Goal: Information Seeking & Learning: Learn about a topic

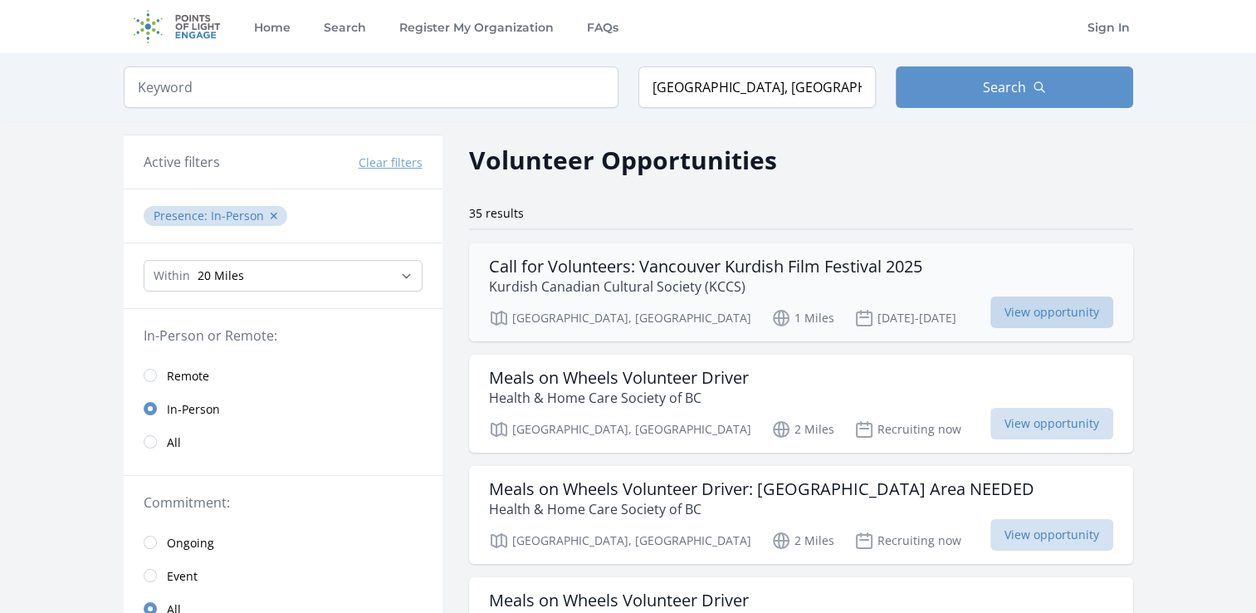
click at [991, 311] on span "View opportunity" at bounding box center [1052, 312] width 123 height 32
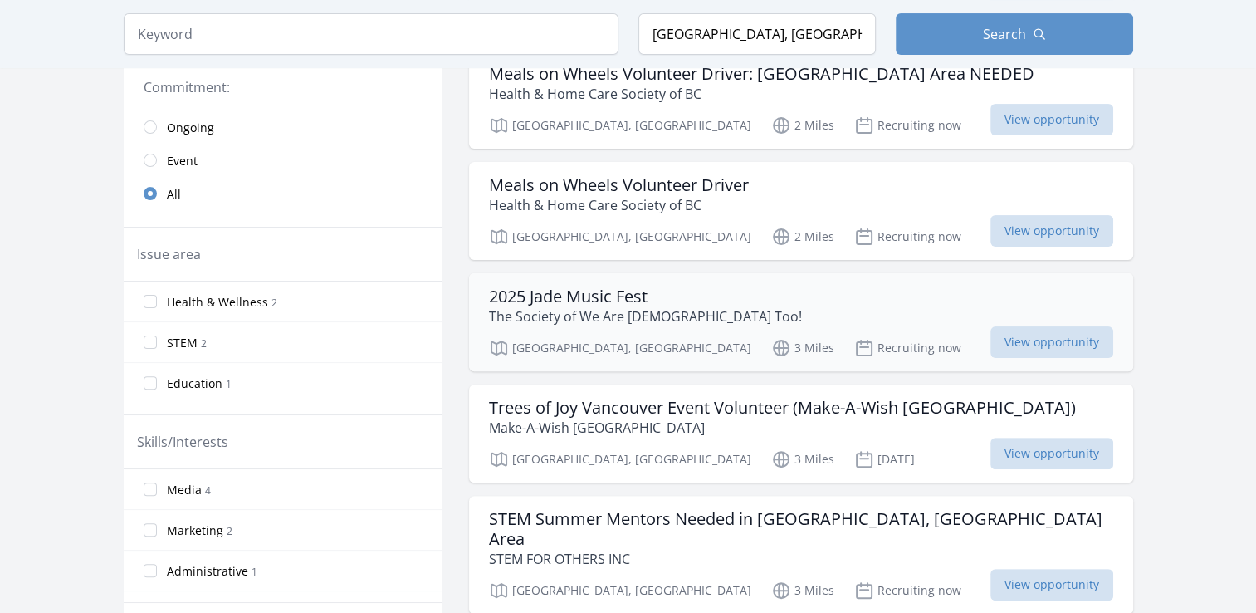
scroll to position [498, 0]
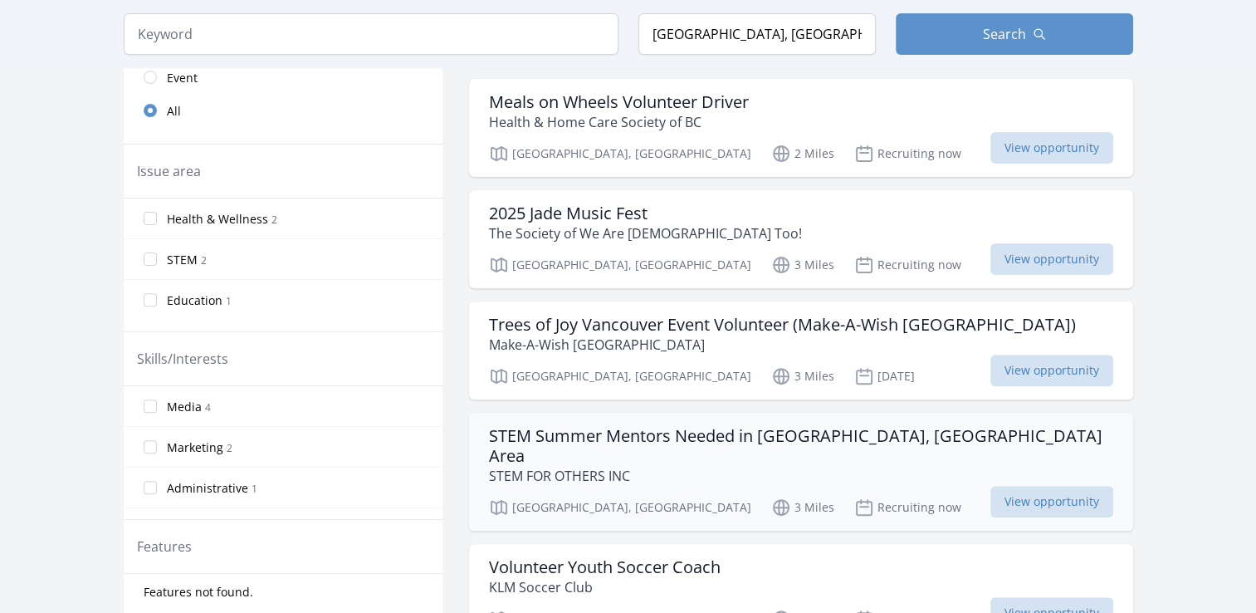
click at [755, 466] on p "STEM FOR OTHERS INC" at bounding box center [801, 476] width 624 height 20
click at [991, 486] on span "View opportunity" at bounding box center [1052, 502] width 123 height 32
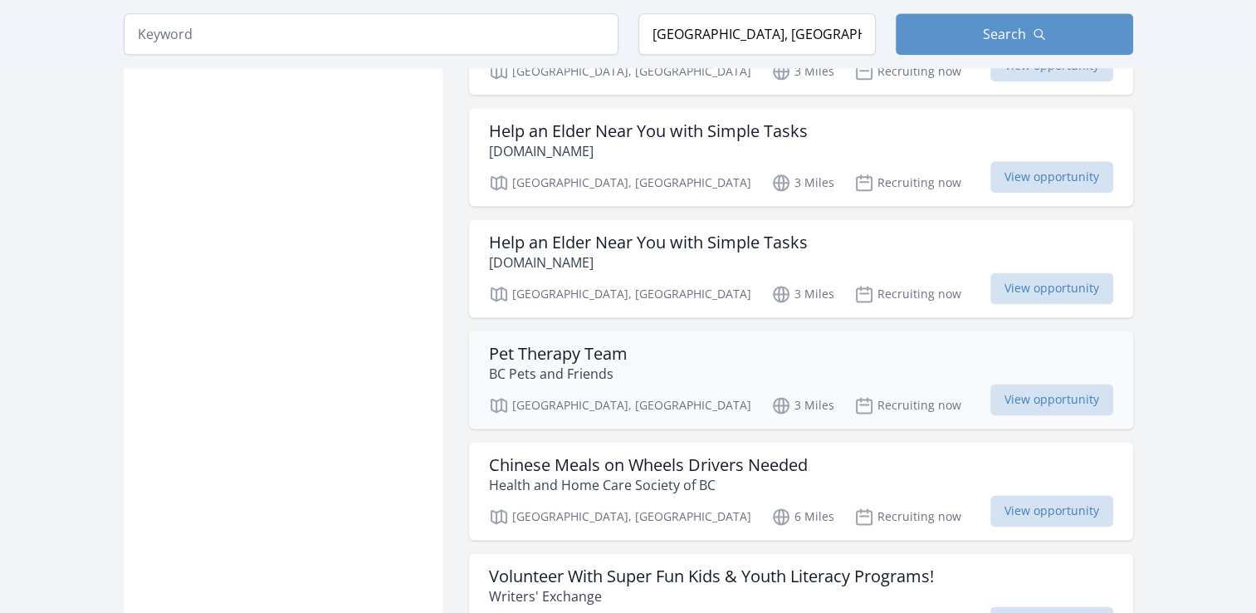
scroll to position [2159, 0]
click at [991, 383] on span "View opportunity" at bounding box center [1052, 399] width 123 height 32
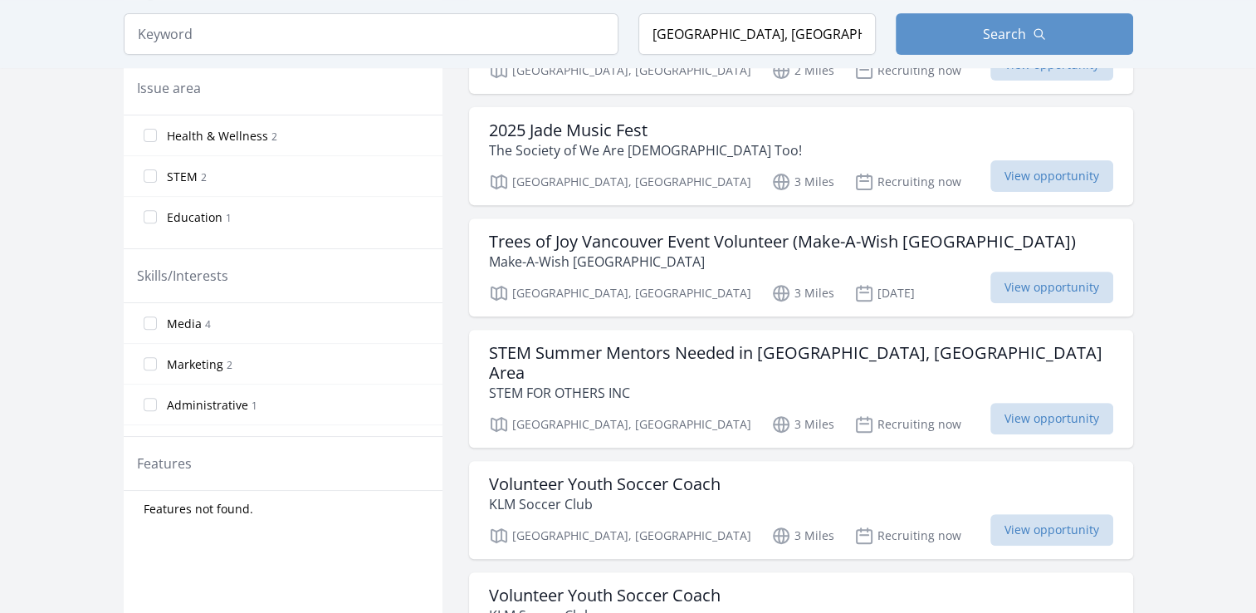
scroll to position [0, 0]
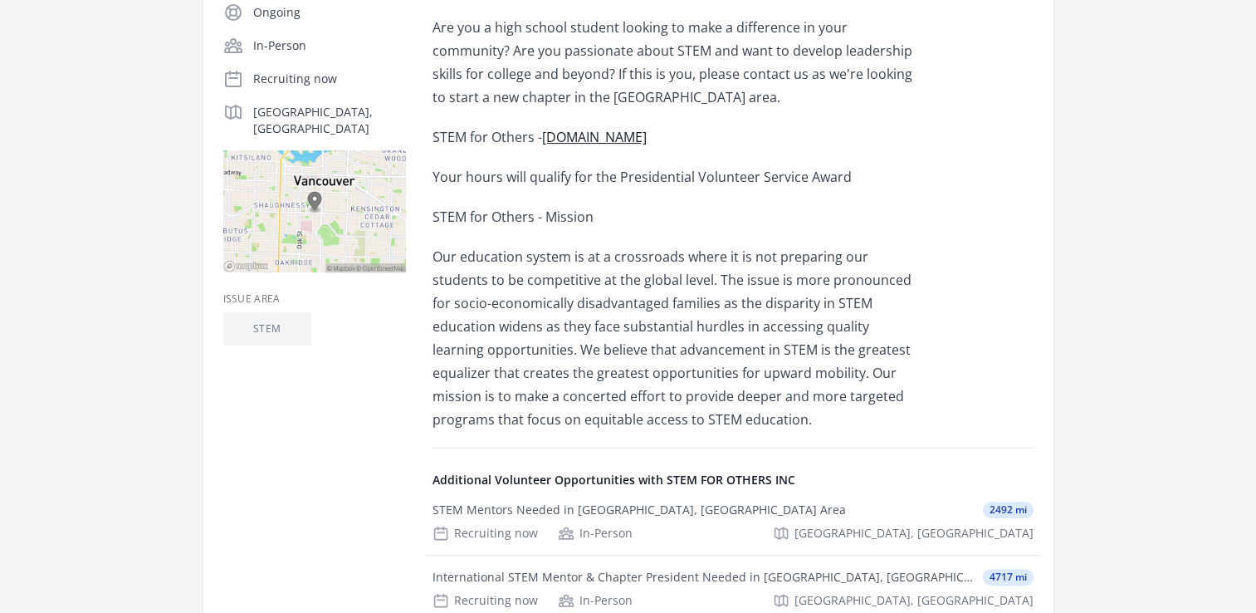
scroll to position [332, 0]
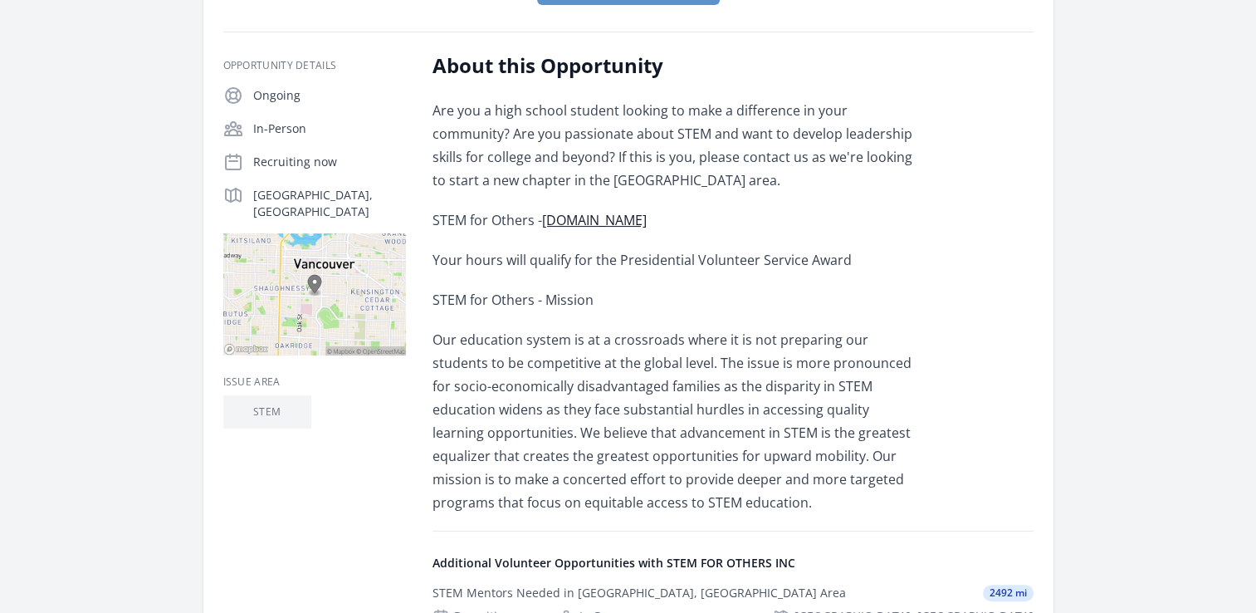
click at [345, 248] on img at bounding box center [314, 294] width 183 height 122
click at [325, 233] on img at bounding box center [314, 294] width 183 height 122
click at [303, 233] on img at bounding box center [314, 294] width 183 height 122
click at [595, 211] on link "www.stemforothers.org" at bounding box center [594, 220] width 105 height 18
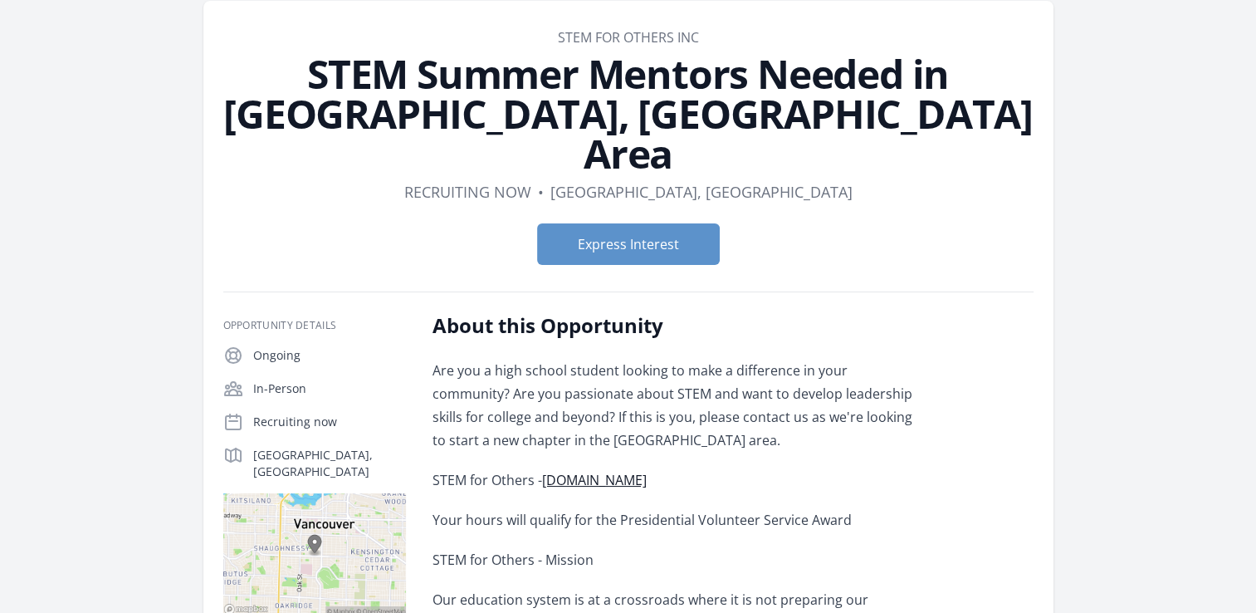
scroll to position [0, 0]
